Goal: Task Accomplishment & Management: Use online tool/utility

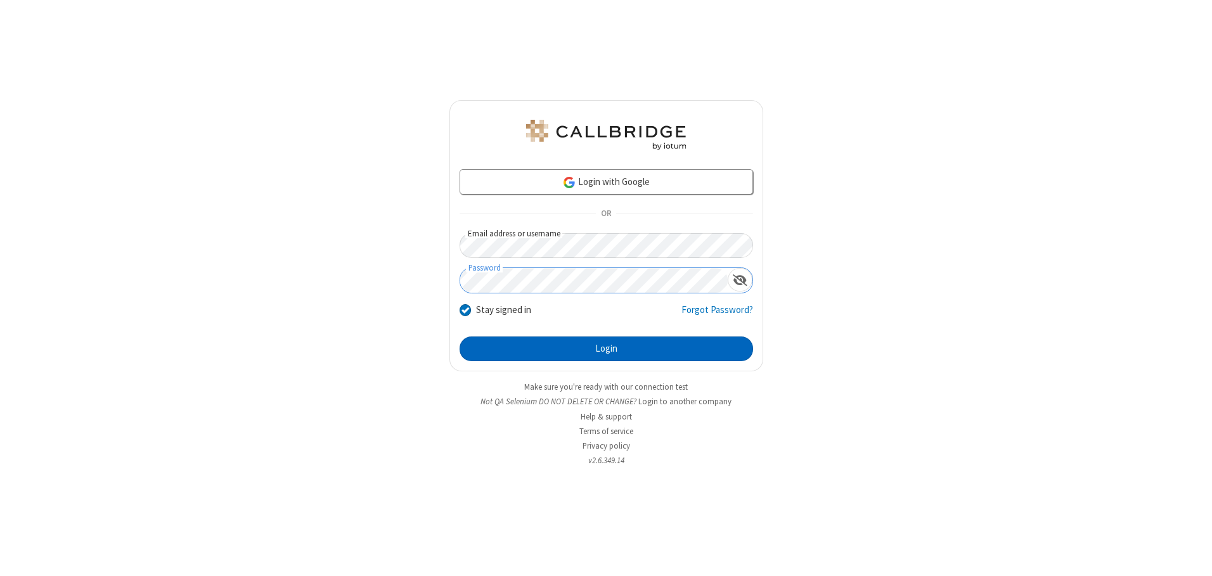
click at [606, 349] on button "Login" at bounding box center [607, 349] width 294 height 25
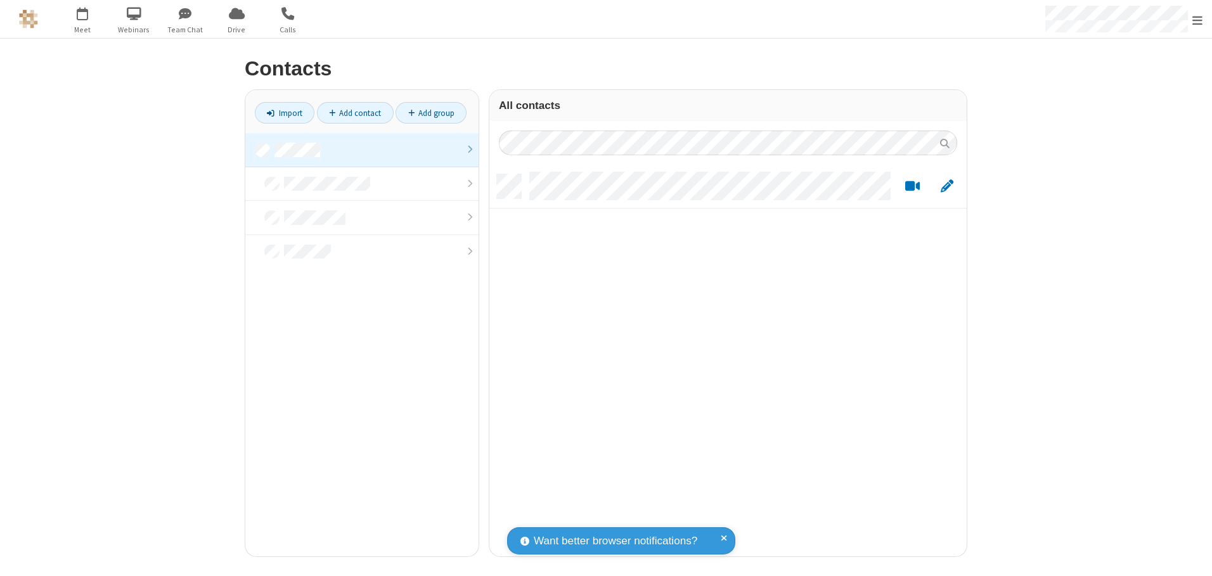
scroll to position [382, 468]
click at [362, 150] on link at bounding box center [361, 150] width 233 height 34
click at [285, 113] on link "Import" at bounding box center [285, 113] width 60 height 22
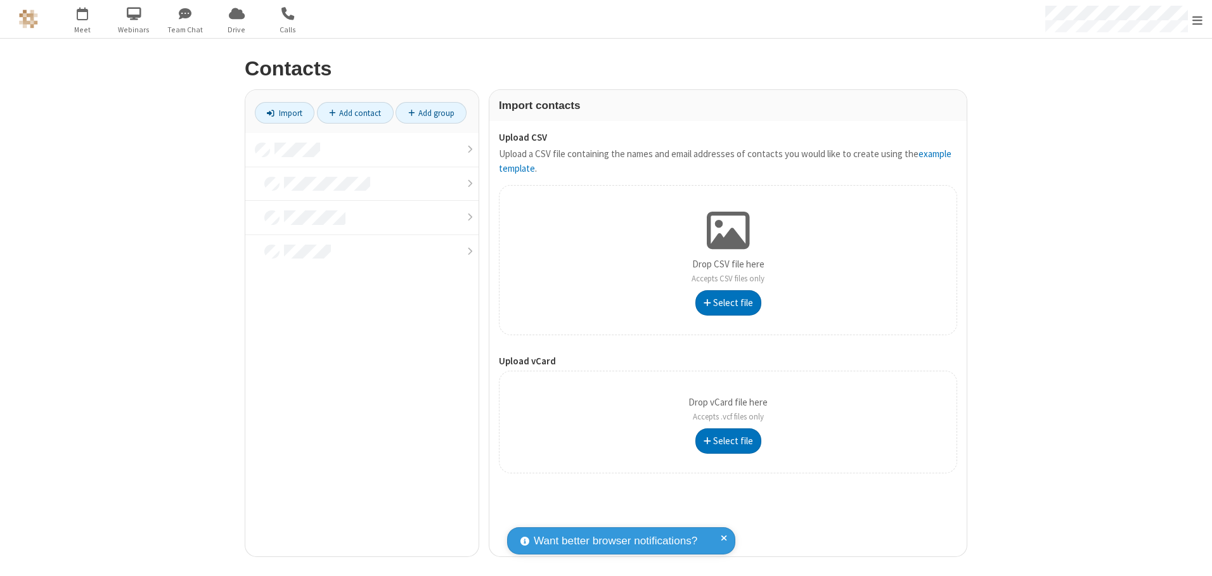
type input "C:\fakepath\address_book_contacts.csv"
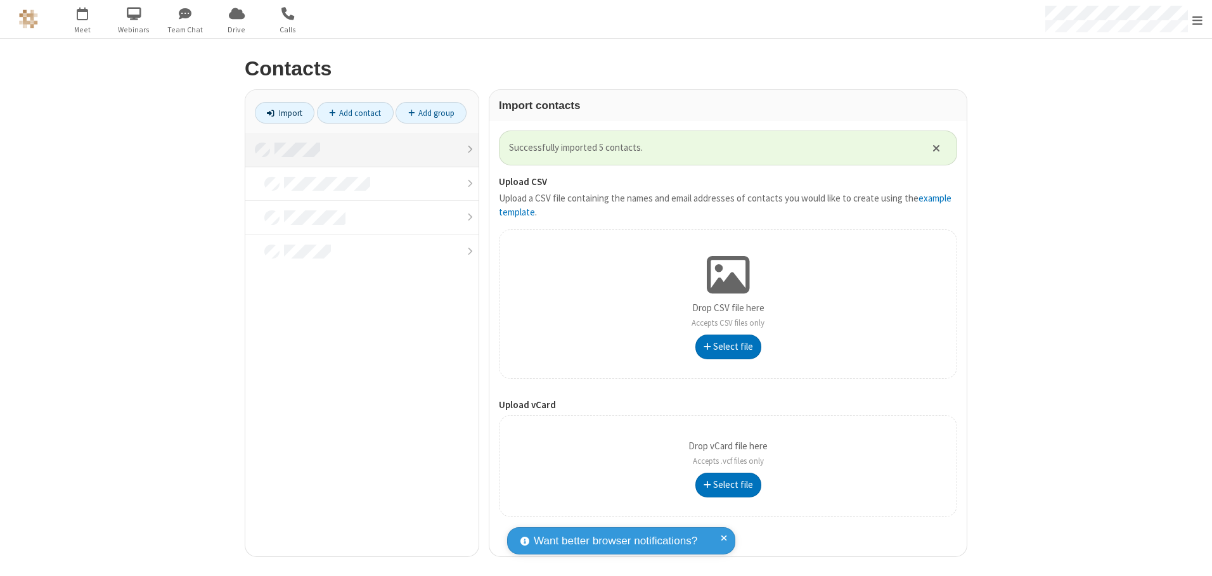
click at [362, 150] on link at bounding box center [361, 150] width 233 height 34
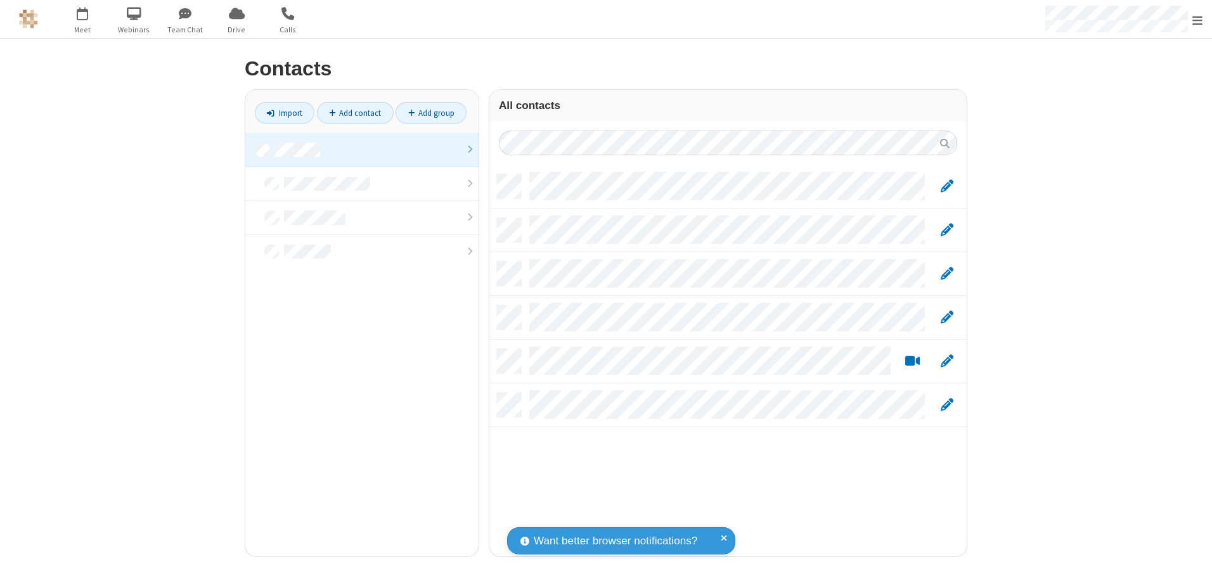
scroll to position [382, 468]
